Goal: Task Accomplishment & Management: Complete application form

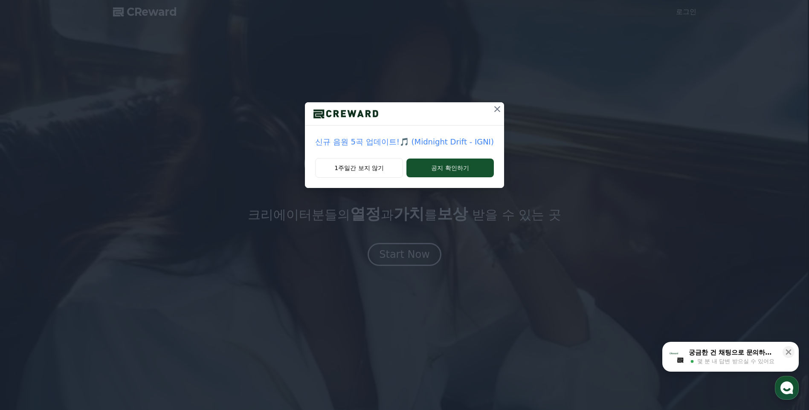
click at [495, 113] on icon at bounding box center [497, 109] width 10 height 10
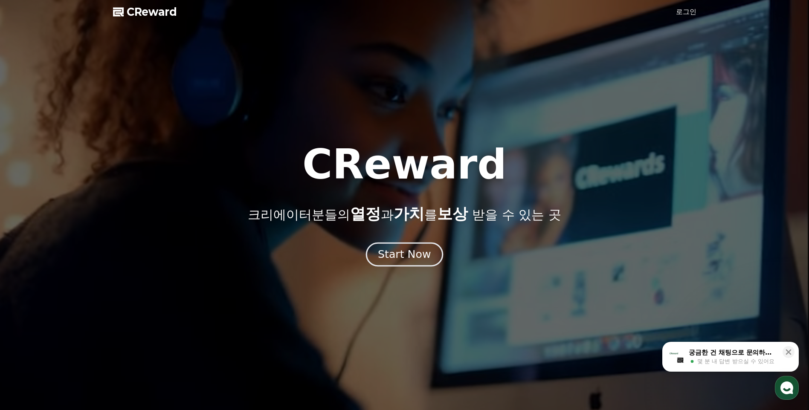
click at [406, 259] on div "Start Now" at bounding box center [404, 254] width 53 height 14
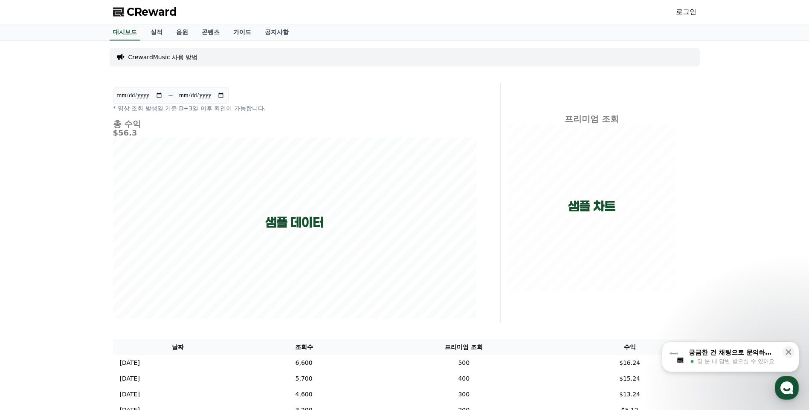
click at [673, 18] on div "CReward 로그인" at bounding box center [404, 12] width 597 height 24
click at [678, 12] on link "로그인" at bounding box center [686, 12] width 20 height 10
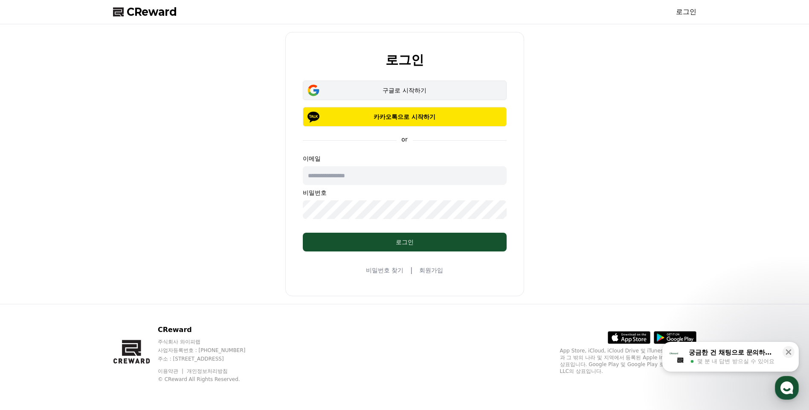
click at [407, 93] on div "구글로 시작하기" at bounding box center [404, 90] width 179 height 9
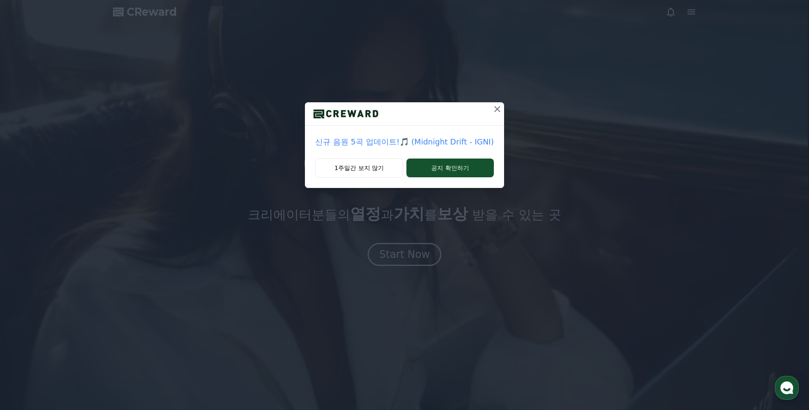
click at [497, 106] on icon at bounding box center [497, 109] width 10 height 10
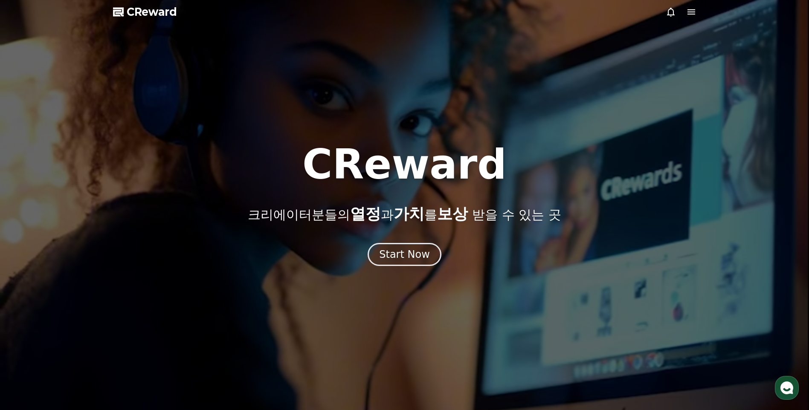
click at [689, 13] on icon at bounding box center [691, 12] width 10 height 10
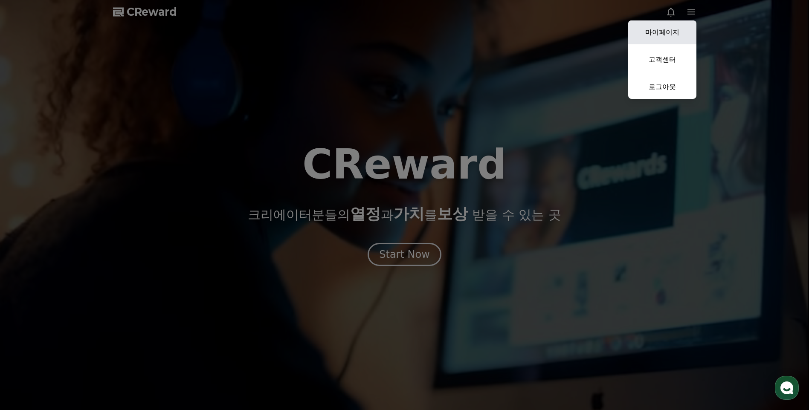
click at [668, 38] on link "마이페이지" at bounding box center [662, 32] width 68 height 24
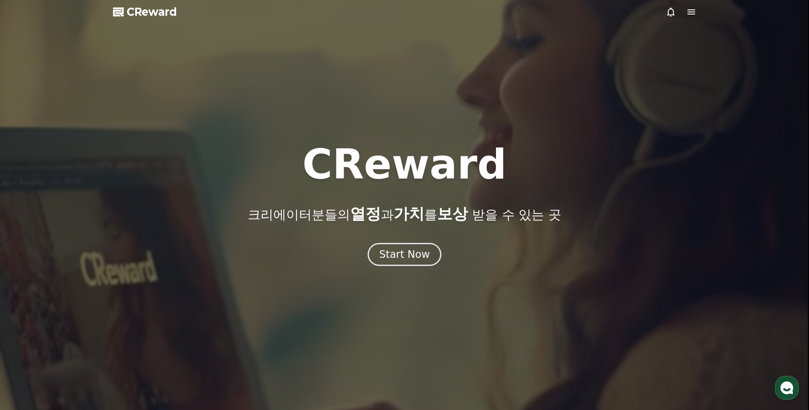
select select "**********"
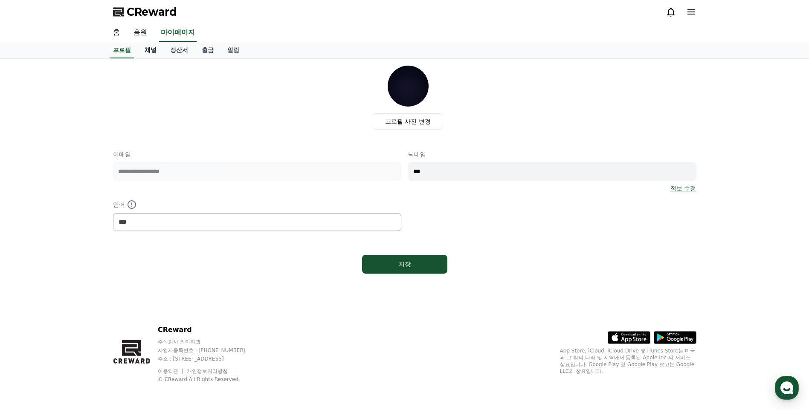
click at [155, 52] on link "채널" at bounding box center [151, 50] width 26 height 16
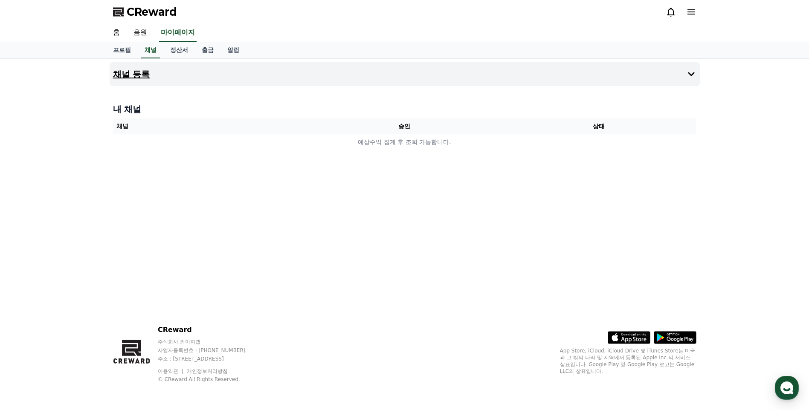
click at [679, 71] on button "채널 등록" at bounding box center [405, 74] width 590 height 24
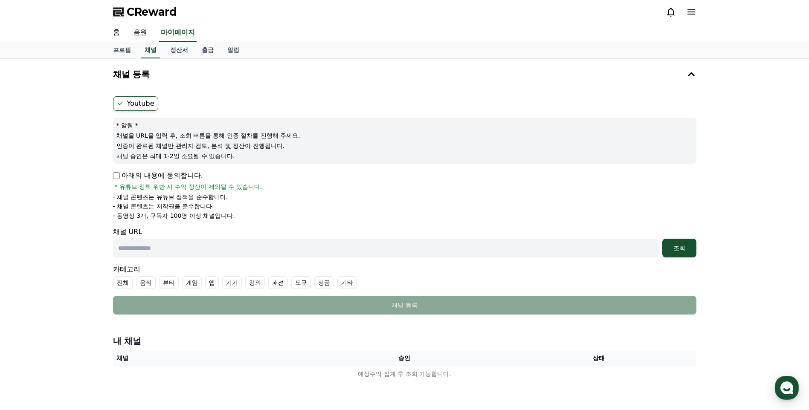
drag, startPoint x: 105, startPoint y: 133, endPoint x: 275, endPoint y: 153, distance: 171.3
click at [275, 153] on div "채널 등록 Youtube * 알림 * 채널을 URL을 입력 후, 조회 버튼을 통해 인증 절차를 진행해 주세요. 인증이 완료된 채널만 관리자 검…" at bounding box center [404, 224] width 809 height 330
drag, startPoint x: 275, startPoint y: 153, endPoint x: 244, endPoint y: 153, distance: 31.1
click at [248, 152] on p "채널 승인은 최대 1-2일 소요될 수 있습니다." at bounding box center [404, 156] width 576 height 9
drag, startPoint x: 106, startPoint y: 186, endPoint x: 238, endPoint y: 217, distance: 136.0
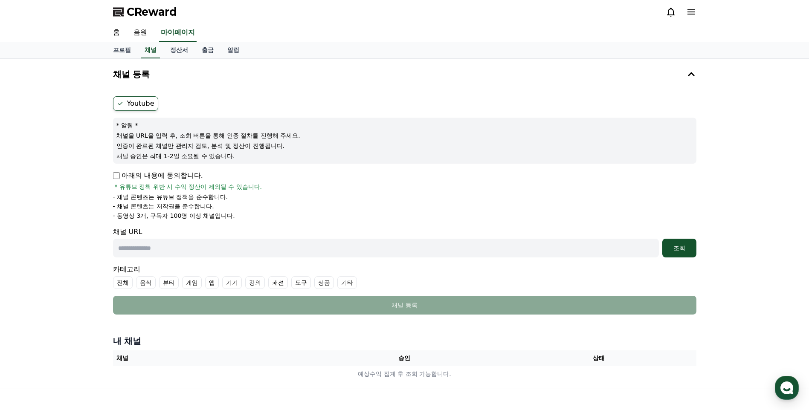
click at [238, 217] on div "채널 등록 Youtube * 알림 * 채널을 URL을 입력 후, 조회 버튼을 통해 인증 절차를 진행해 주세요. 인증이 완료된 채널만 관리자 검…" at bounding box center [404, 224] width 597 height 330
drag, startPoint x: 238, startPoint y: 217, endPoint x: 225, endPoint y: 216, distance: 13.2
click at [225, 216] on p "- 동영상 3개, 구독자 100명 이상 채널입니다." at bounding box center [174, 215] width 122 height 9
drag, startPoint x: 247, startPoint y: 215, endPoint x: 107, endPoint y: 195, distance: 140.8
click at [107, 195] on div "채널 등록 Youtube * 알림 * 채널을 URL을 입력 후, 조회 버튼을 통해 인증 절차를 진행해 주세요. 인증이 완료된 채널만 관리자 검…" at bounding box center [404, 224] width 597 height 330
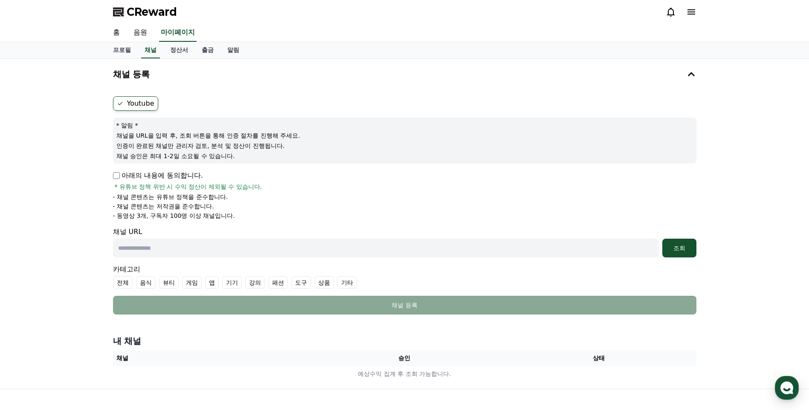
drag, startPoint x: 107, startPoint y: 195, endPoint x: 101, endPoint y: 196, distance: 6.9
click at [101, 196] on div "채널 등록 Youtube * 알림 * 채널을 URL을 입력 후, 조회 버튼을 통해 인증 절차를 진행해 주세요. 인증이 완료된 채널만 관리자 검…" at bounding box center [404, 224] width 809 height 330
click at [172, 251] on input "text" at bounding box center [386, 248] width 546 height 19
click at [158, 254] on input "text" at bounding box center [386, 248] width 546 height 19
paste input "**********"
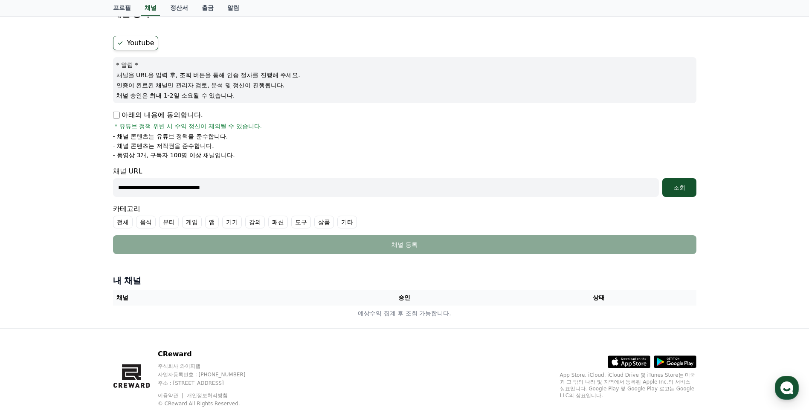
scroll to position [85, 0]
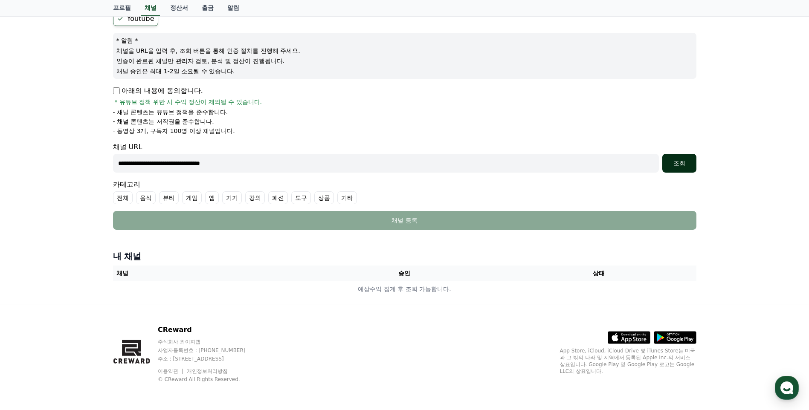
type input "**********"
click at [678, 165] on div "조회" at bounding box center [678, 163] width 27 height 9
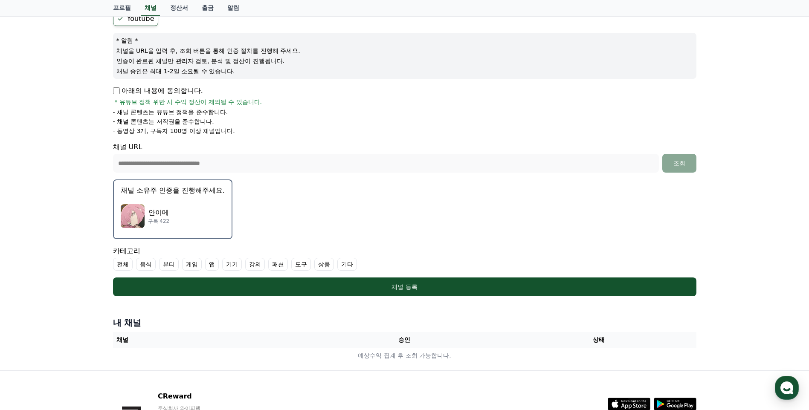
click at [347, 263] on label "기타" at bounding box center [347, 264] width 20 height 13
click at [122, 264] on label "전체" at bounding box center [123, 264] width 20 height 13
click at [124, 261] on label "전체" at bounding box center [128, 264] width 30 height 13
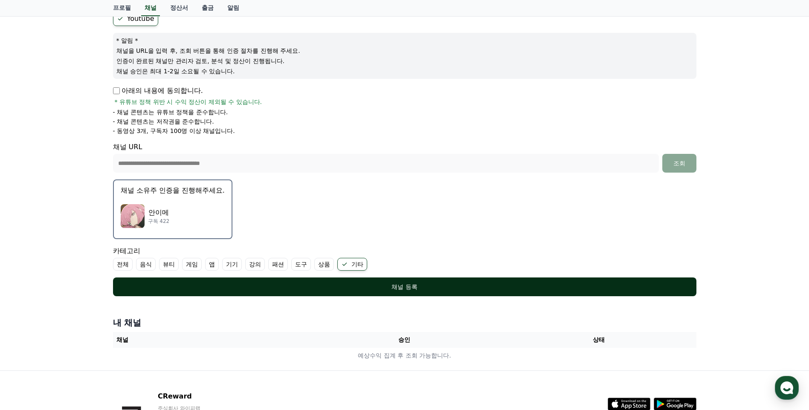
click at [453, 284] on div "채널 등록" at bounding box center [404, 287] width 549 height 9
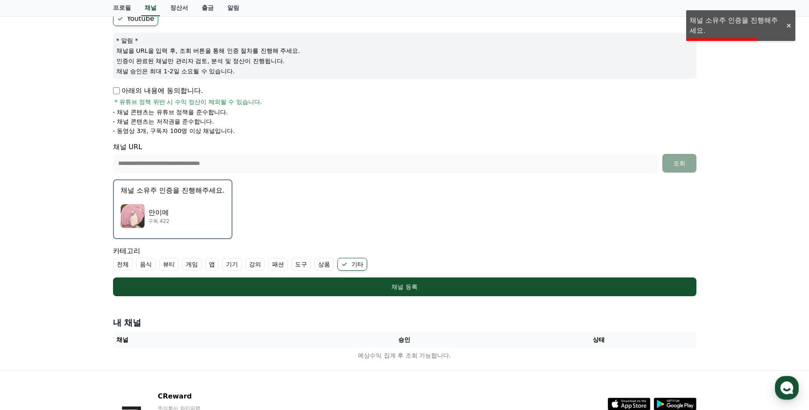
click at [173, 217] on div "안이메 구독 422" at bounding box center [173, 216] width 104 height 34
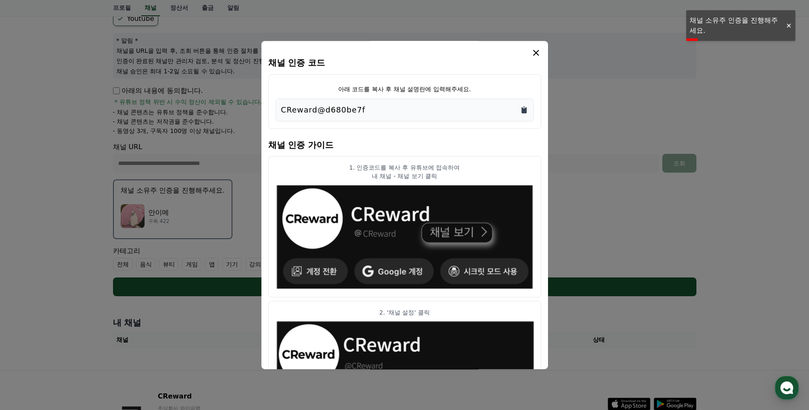
click at [523, 110] on icon "Copy to clipboard" at bounding box center [523, 110] width 5 height 6
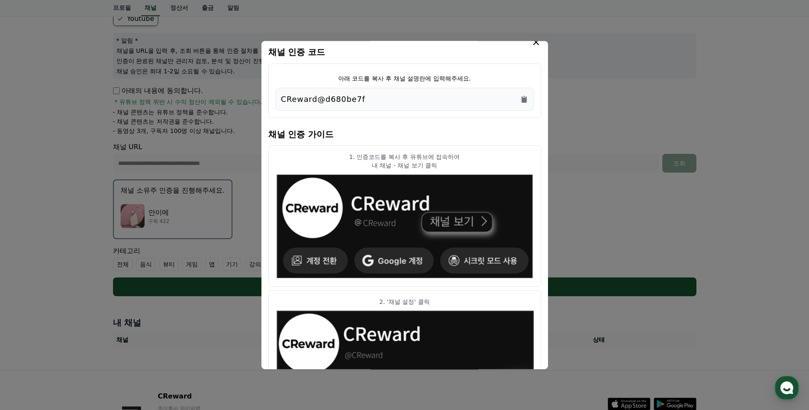
scroll to position [0, 0]
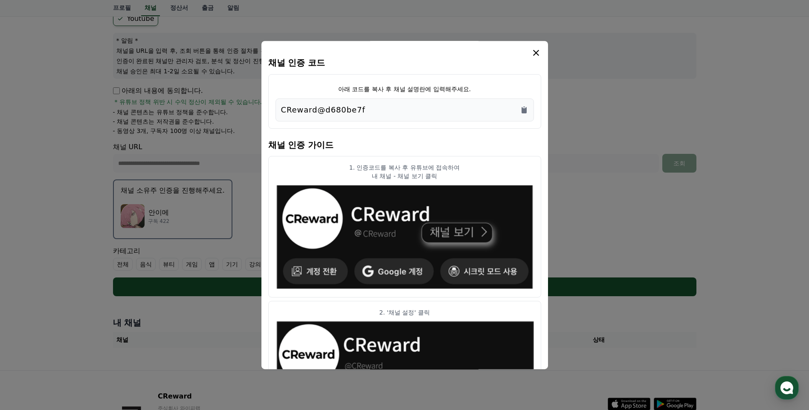
click at [543, 50] on div "채널 인증 코드 아래 코드를 복사 후 채널 설명란에 입력해주세요. CReward@d680be7f 채널 인증 가이드 1. 인증코드를 복사 후 유…" at bounding box center [404, 205] width 286 height 328
click at [539, 52] on icon "modal" at bounding box center [536, 53] width 10 height 10
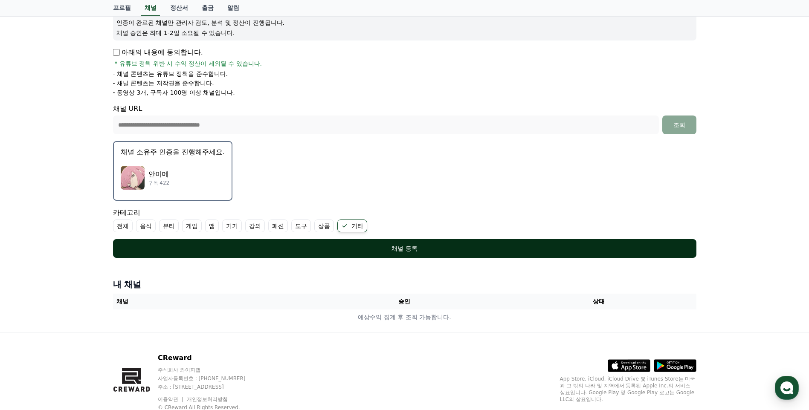
scroll to position [127, 0]
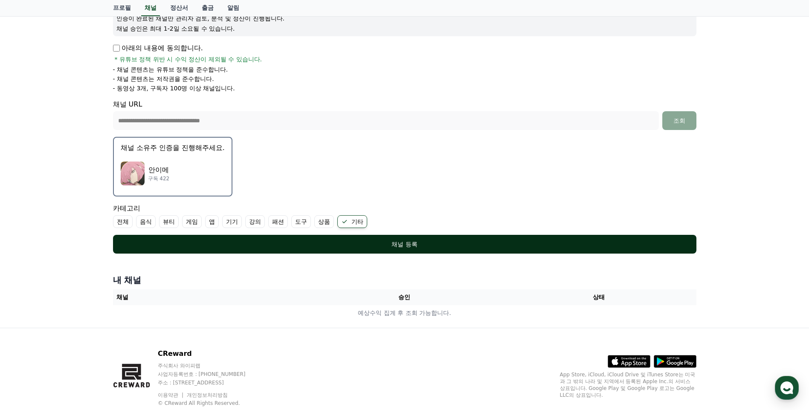
click at [433, 240] on button "채널 등록" at bounding box center [404, 244] width 583 height 19
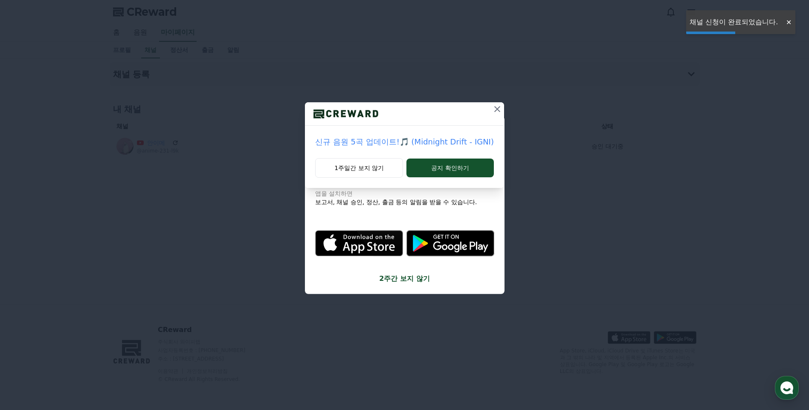
click at [498, 111] on icon at bounding box center [497, 109] width 10 height 10
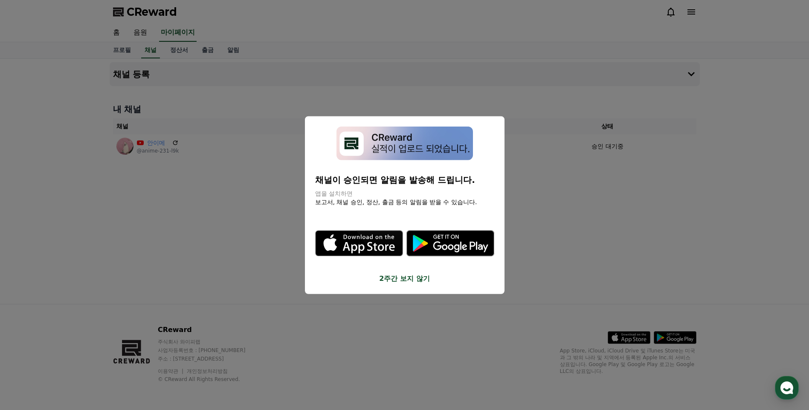
click at [540, 245] on button "close modal" at bounding box center [404, 205] width 809 height 410
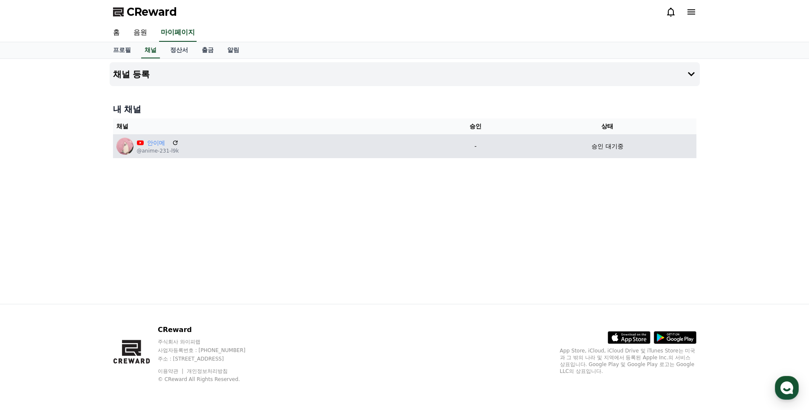
click at [327, 144] on div "[PERSON_NAME] @anime-231-l9k" at bounding box center [272, 146] width 312 height 17
